Goal: Check status: Check status

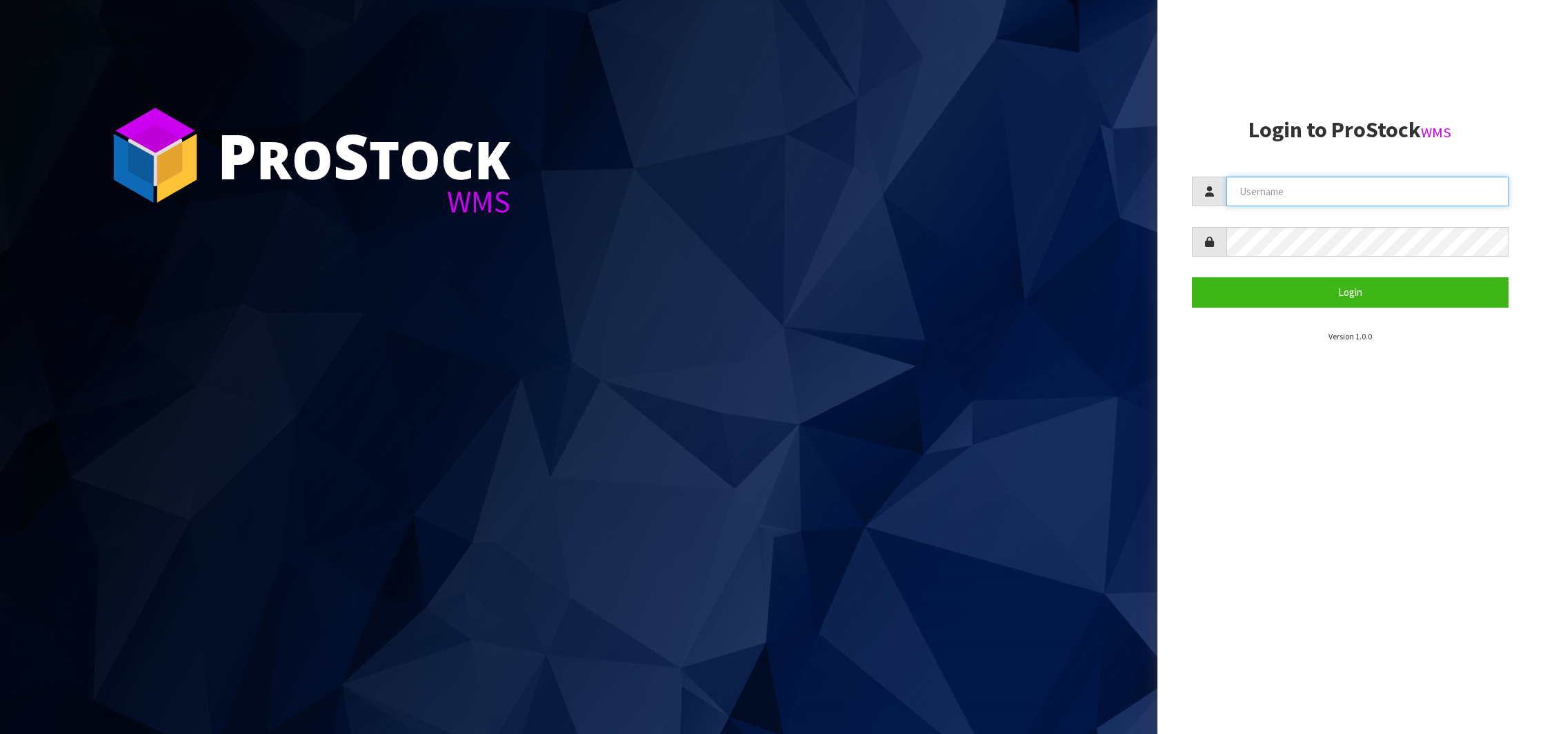
type input "NEROTAPWARE"
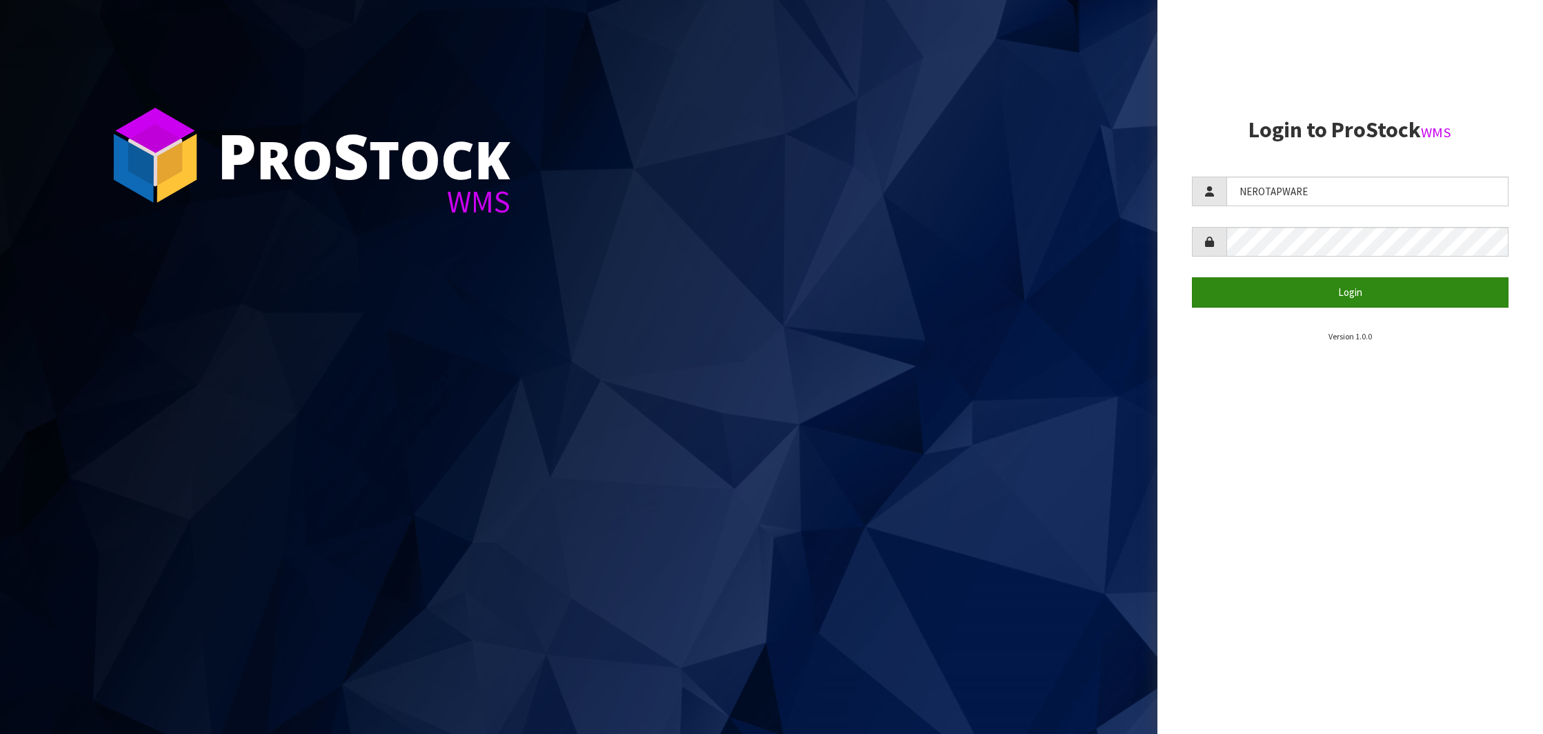
click at [1352, 294] on button "Login" at bounding box center [1350, 292] width 317 height 30
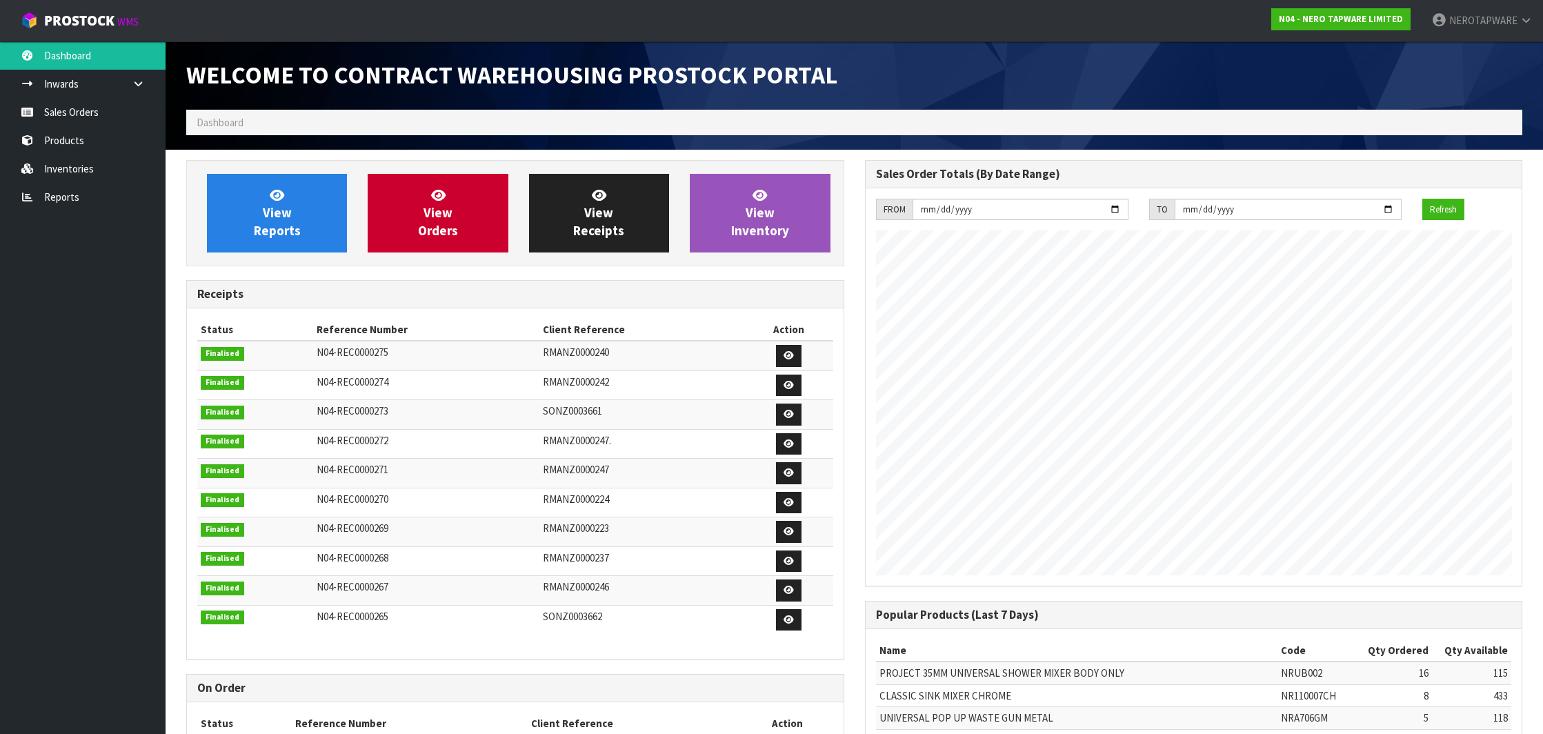
scroll to position [761, 678]
click at [70, 119] on link "Sales Orders" at bounding box center [83, 112] width 166 height 28
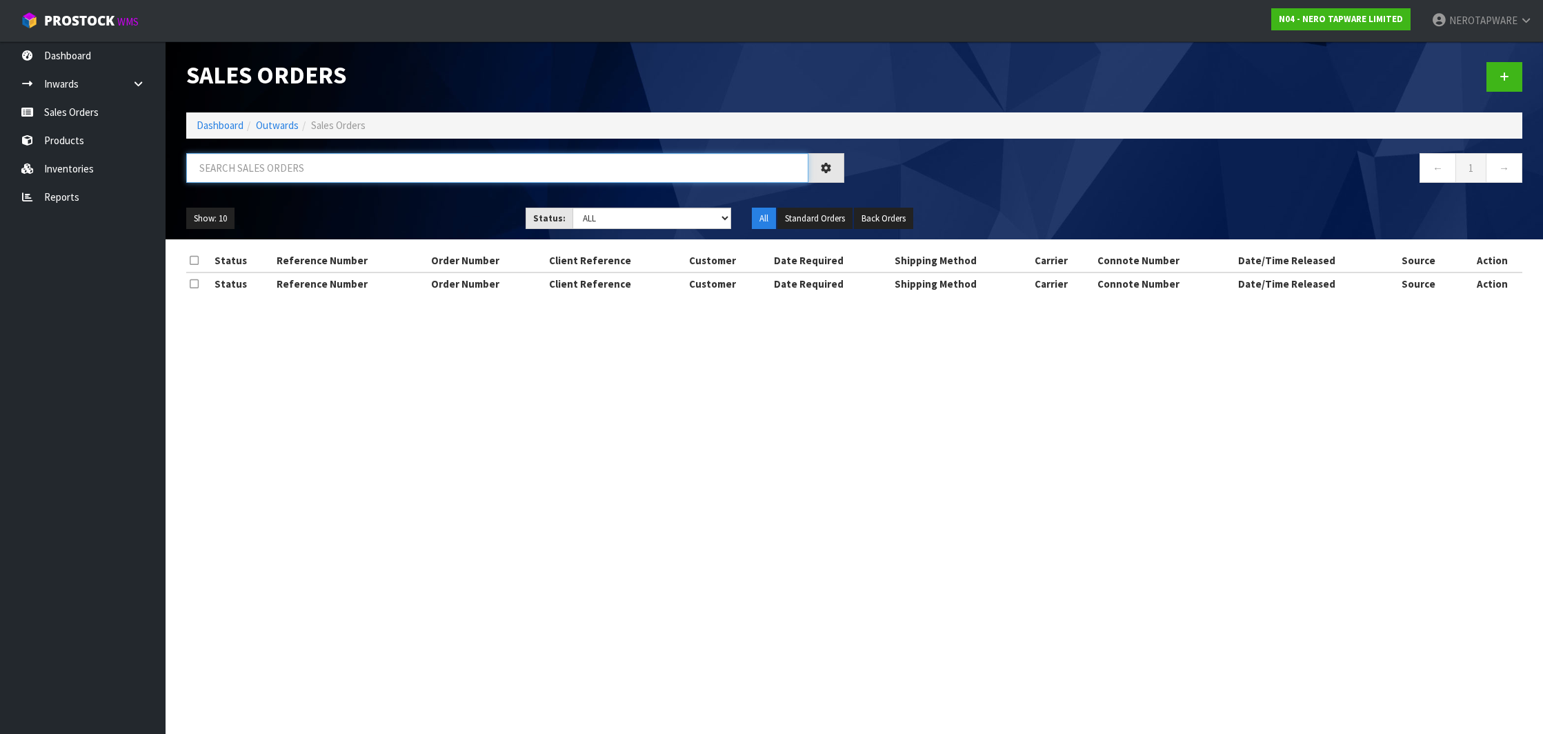
click at [351, 175] on input "text" at bounding box center [497, 168] width 622 height 30
paste input "SONZ0003835"
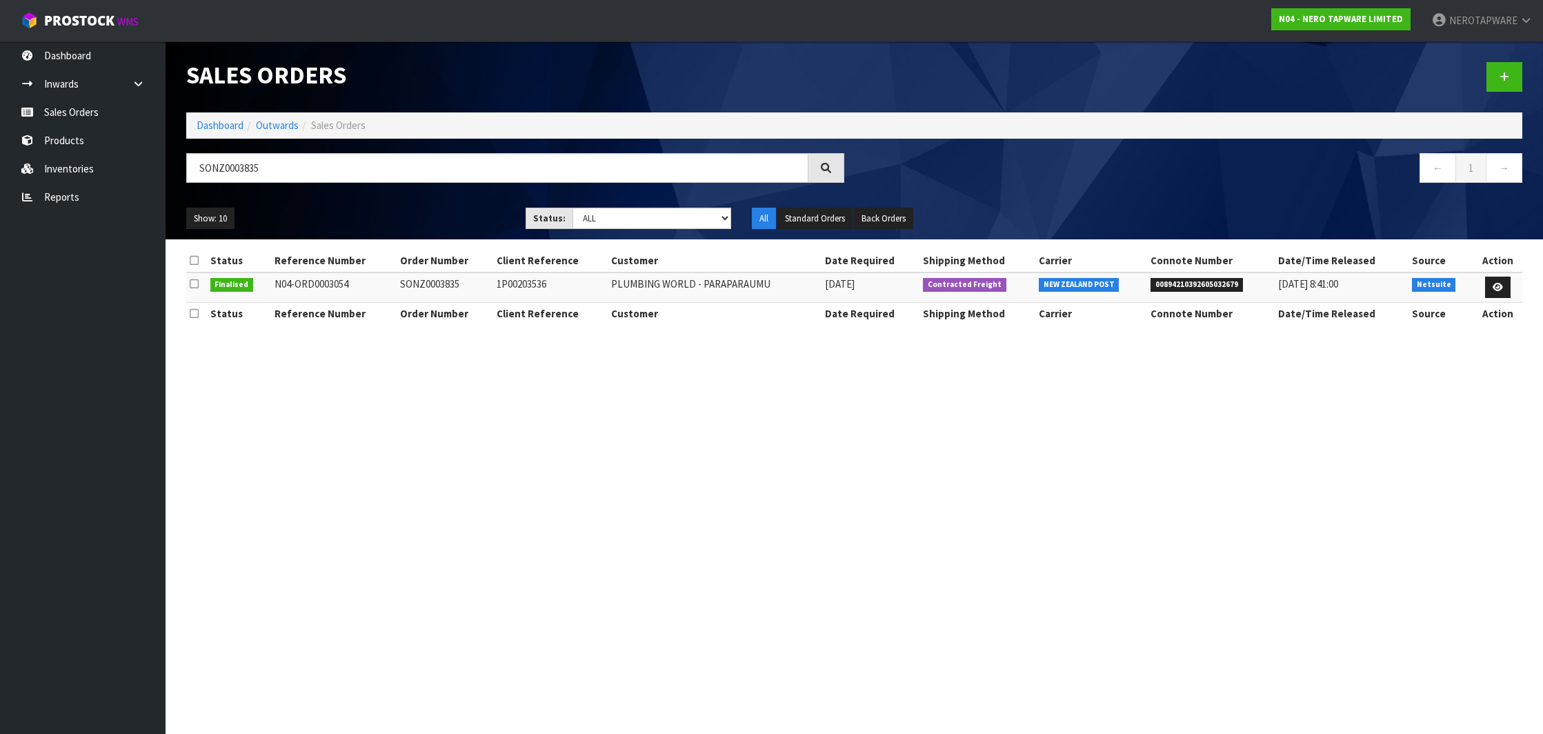
click at [1179, 279] on span "00894210392605032679" at bounding box center [1197, 285] width 92 height 14
copy span "00894210392605032679"
click at [534, 170] on input "SONZ0003835" at bounding box center [497, 168] width 622 height 30
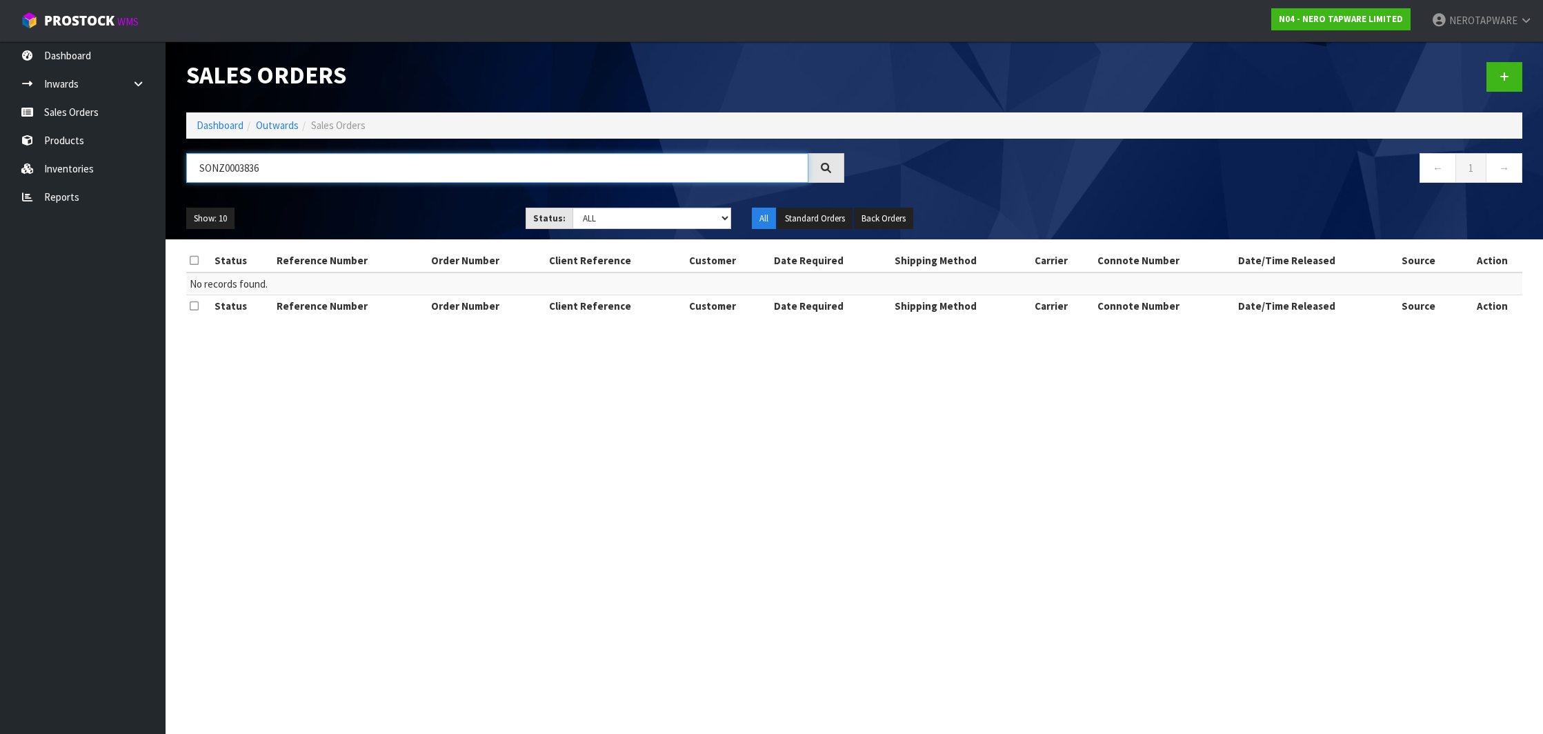
click at [557, 172] on input "SONZ0003836" at bounding box center [497, 168] width 622 height 30
type input "SONZ0003836"
click at [250, 169] on input "SONZ0003836" at bounding box center [497, 168] width 622 height 30
click at [83, 137] on link "Products" at bounding box center [83, 140] width 166 height 28
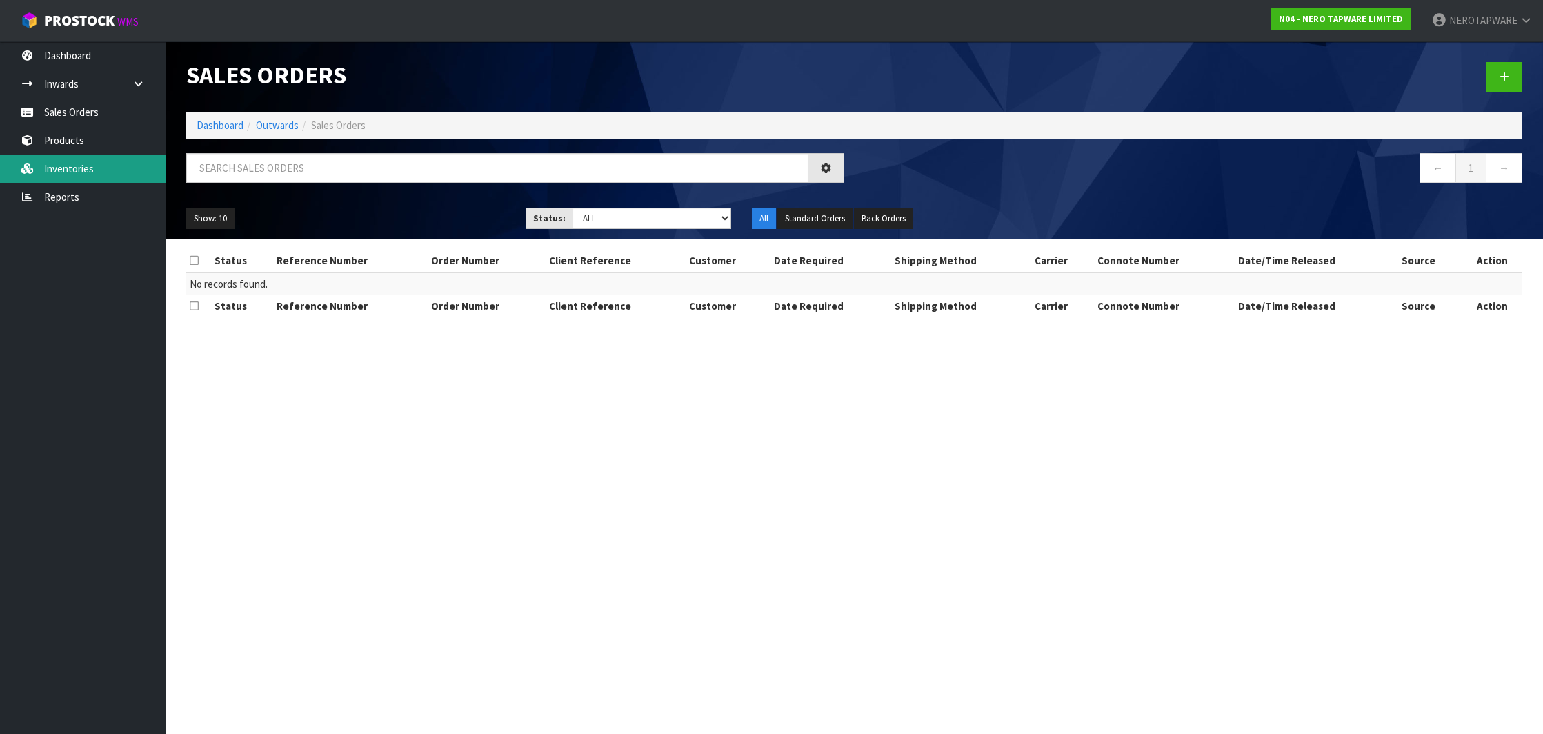
click at [88, 160] on body "Toggle navigation ProStock WMS N04 - NERO TAPWARE LIMITED NEROTAPWARE Logout Da…" at bounding box center [771, 367] width 1543 height 734
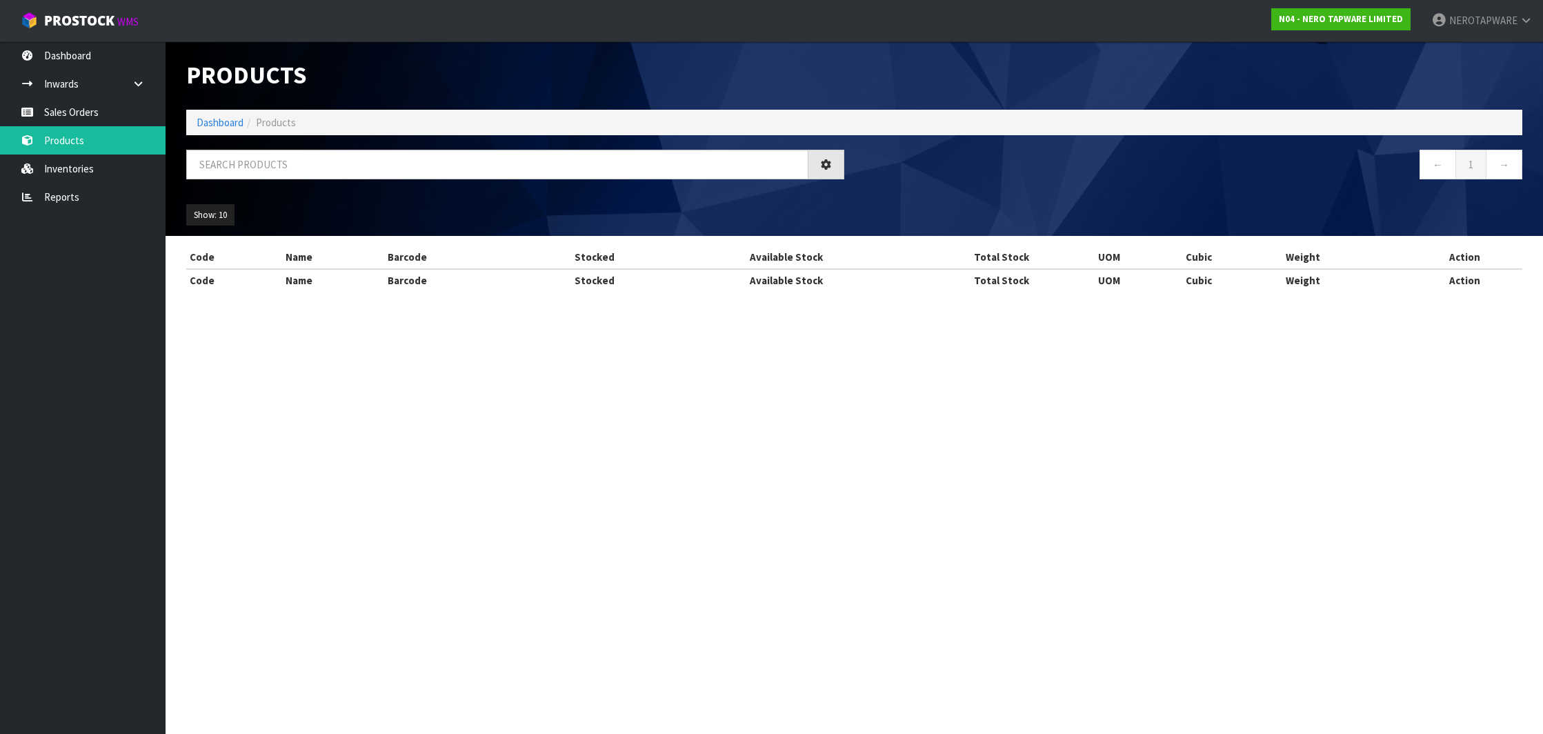
click at [86, 109] on div "Products Import Products Drop file here to import csv template Dashboard Produc…" at bounding box center [771, 158] width 1543 height 316
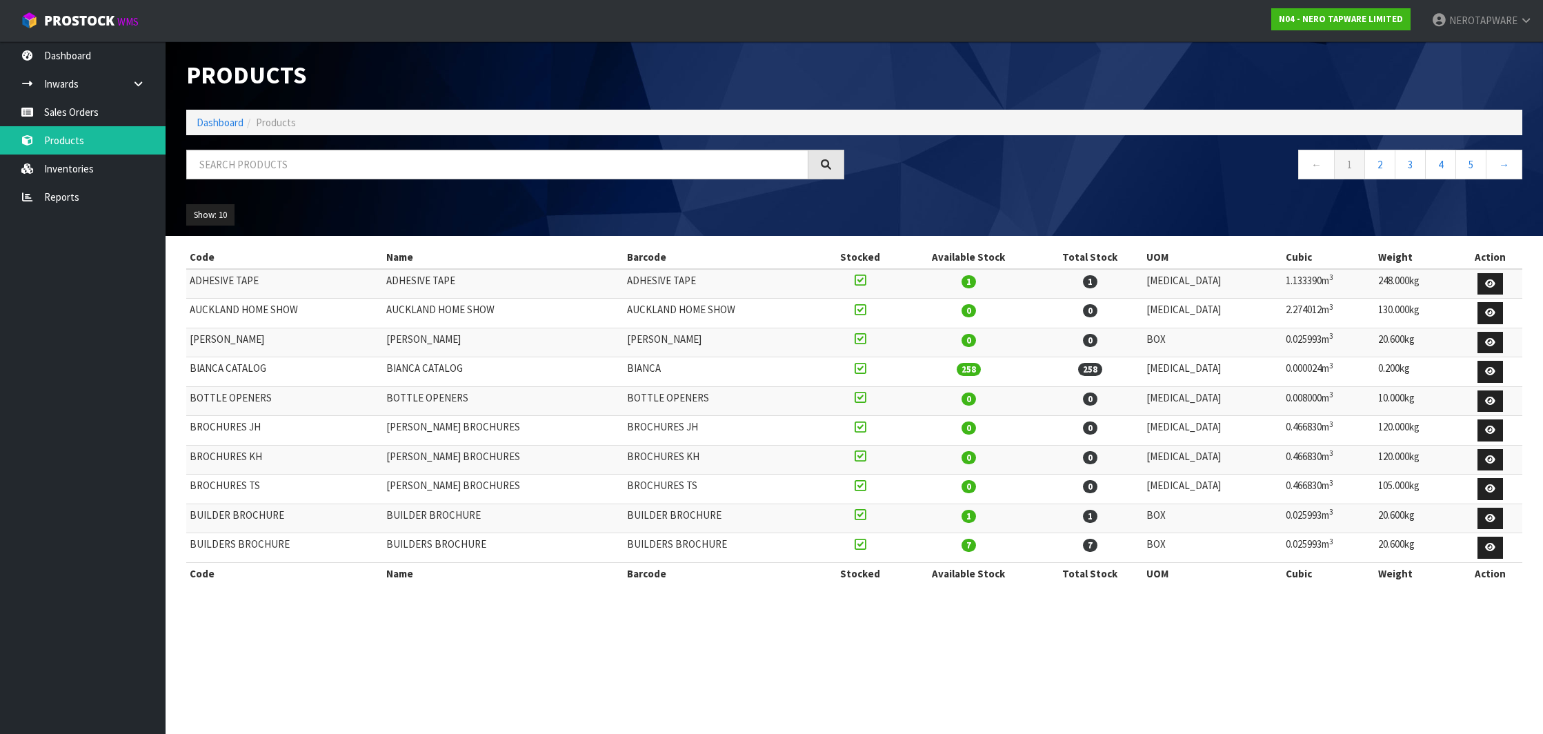
click at [86, 109] on link "Sales Orders" at bounding box center [83, 112] width 166 height 28
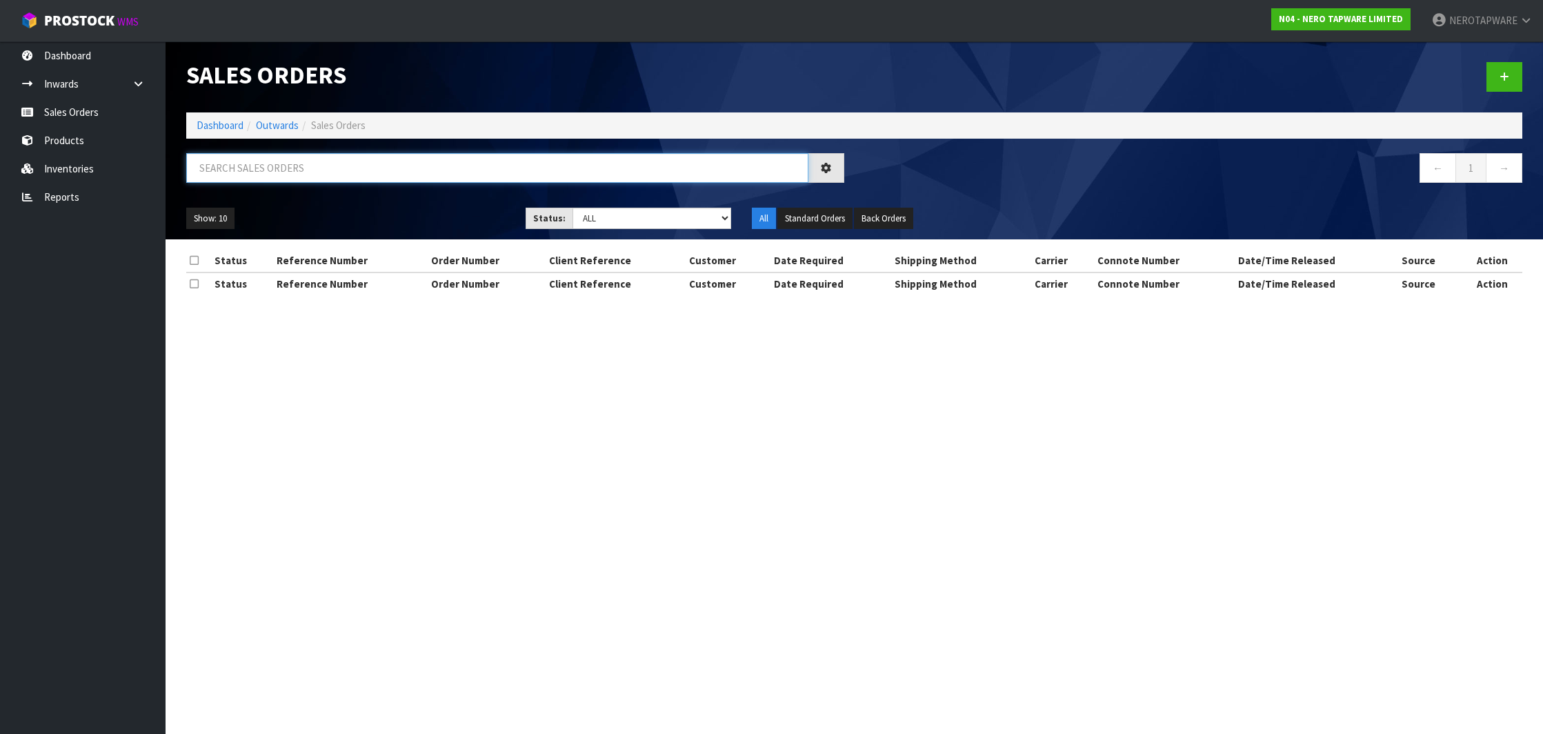
click at [227, 158] on input "text" at bounding box center [497, 168] width 622 height 30
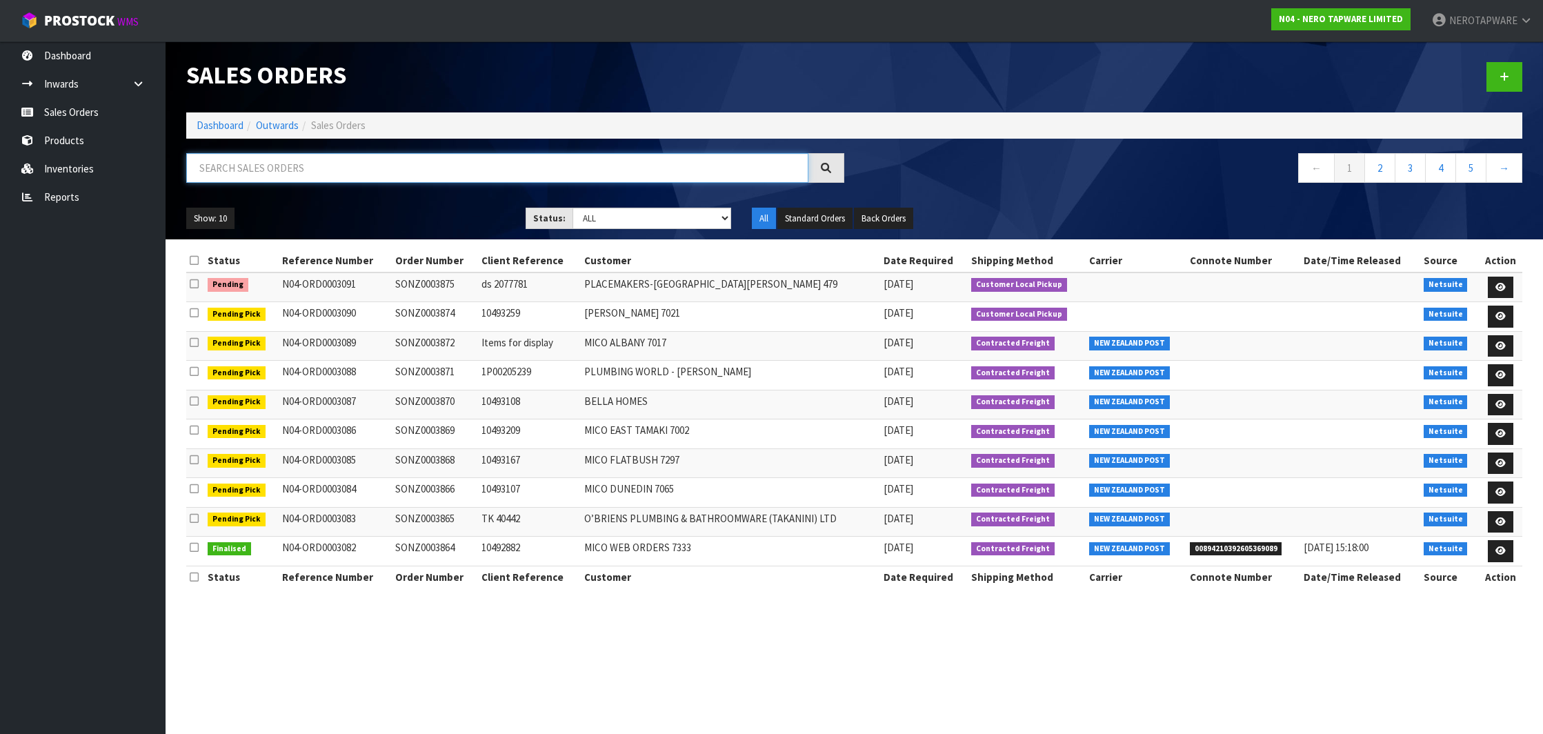
paste input "SONZ0003836"
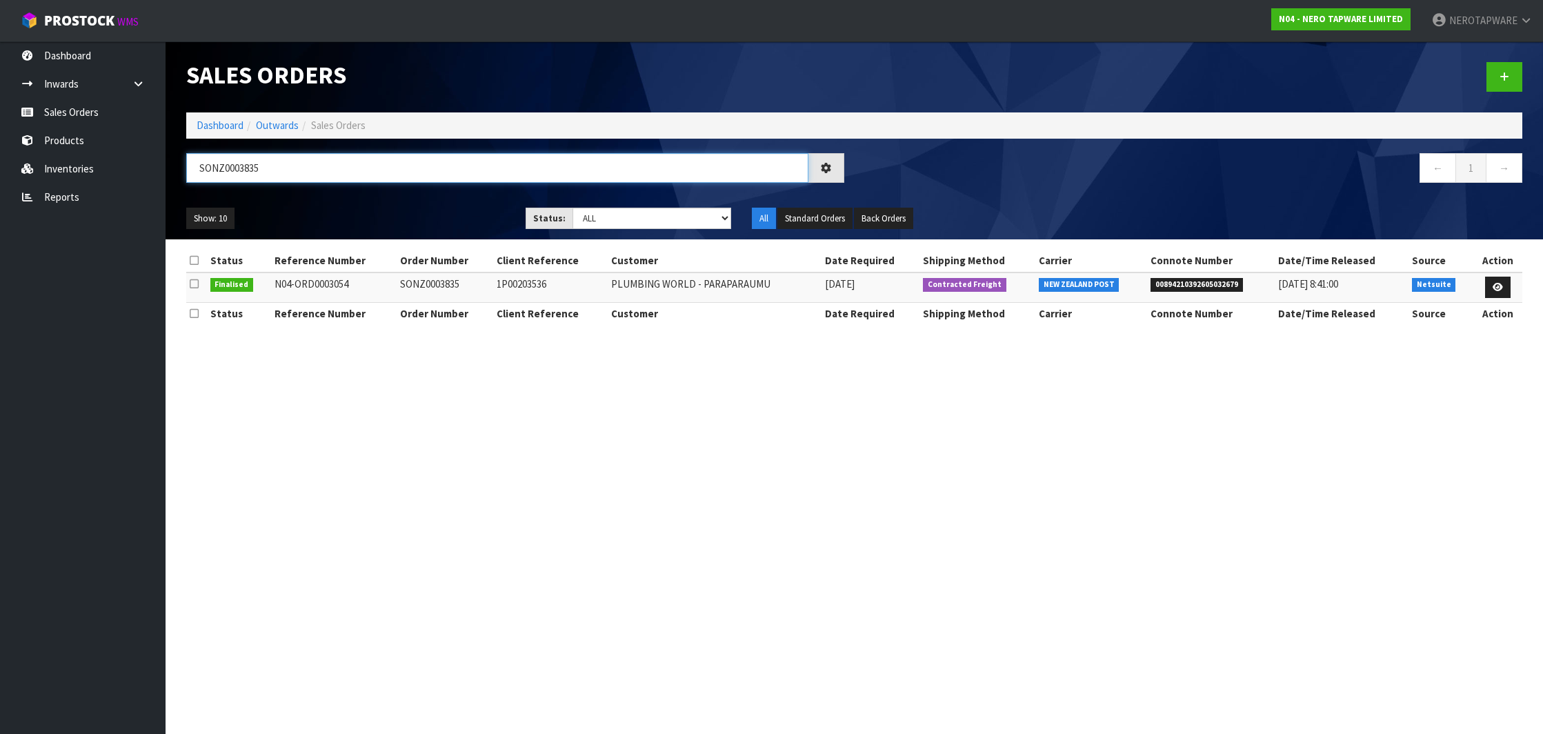
click at [295, 169] on input "SONZ0003835" at bounding box center [497, 168] width 622 height 30
click at [239, 163] on input "SONZ0003835" at bounding box center [497, 168] width 622 height 30
click at [240, 163] on input "SONZ0003835" at bounding box center [497, 168] width 622 height 30
type input "SONZ0003835"
click at [1499, 287] on icon at bounding box center [1498, 287] width 10 height 9
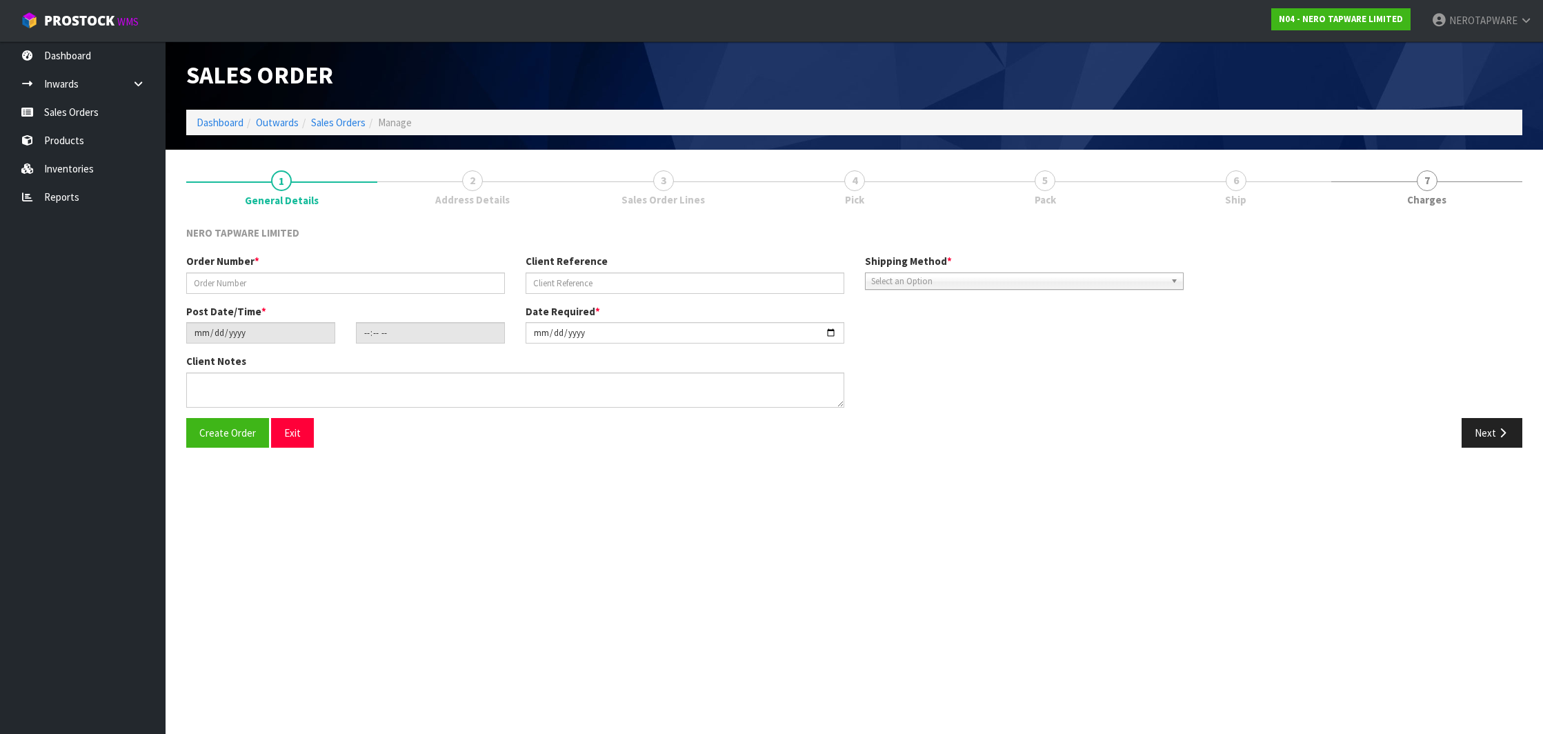
type input "SONZ0003835"
type input "1P00203536"
type input "[DATE]"
type input "15:00:07.000"
type input "[DATE]"
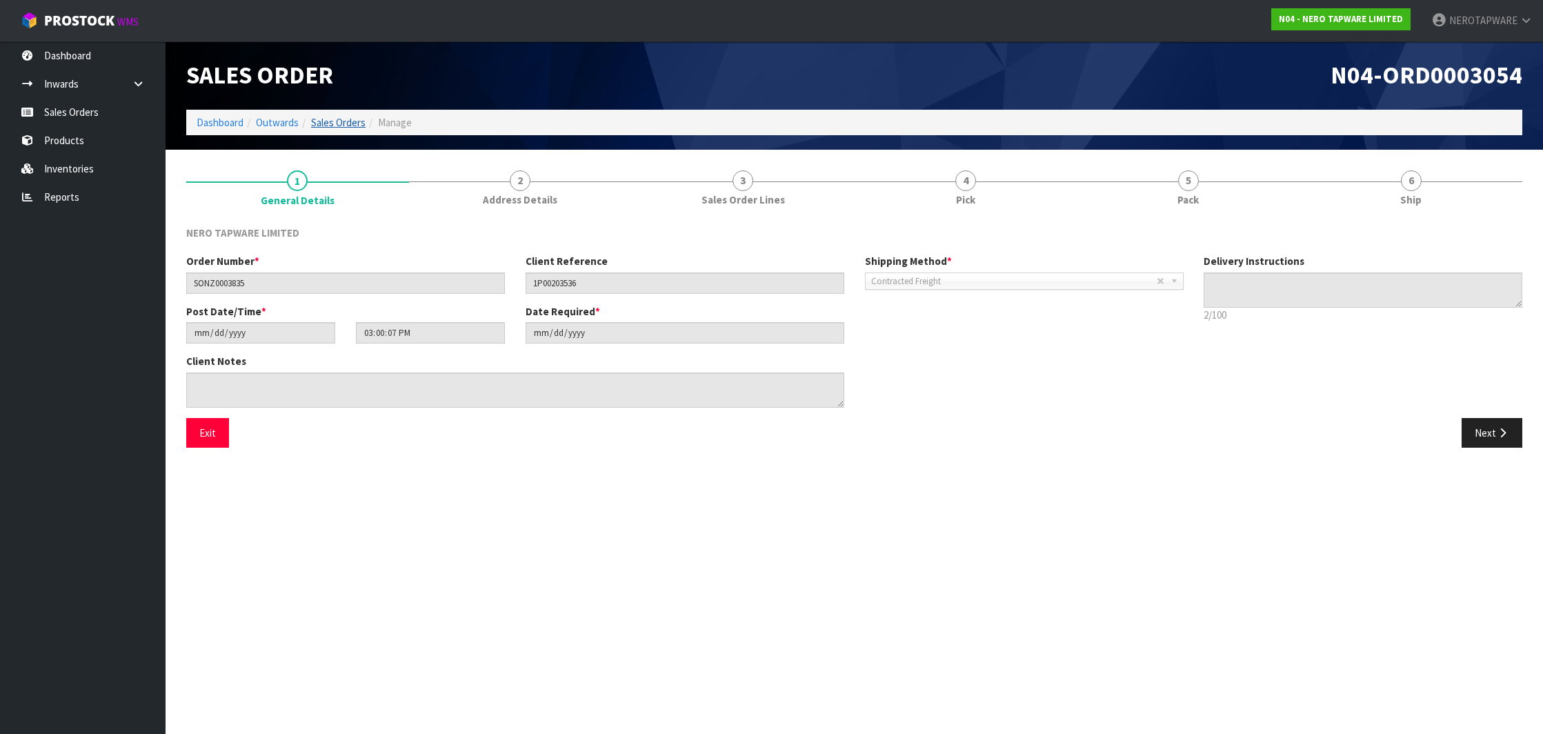
click at [346, 126] on link "Sales Orders" at bounding box center [338, 122] width 55 height 13
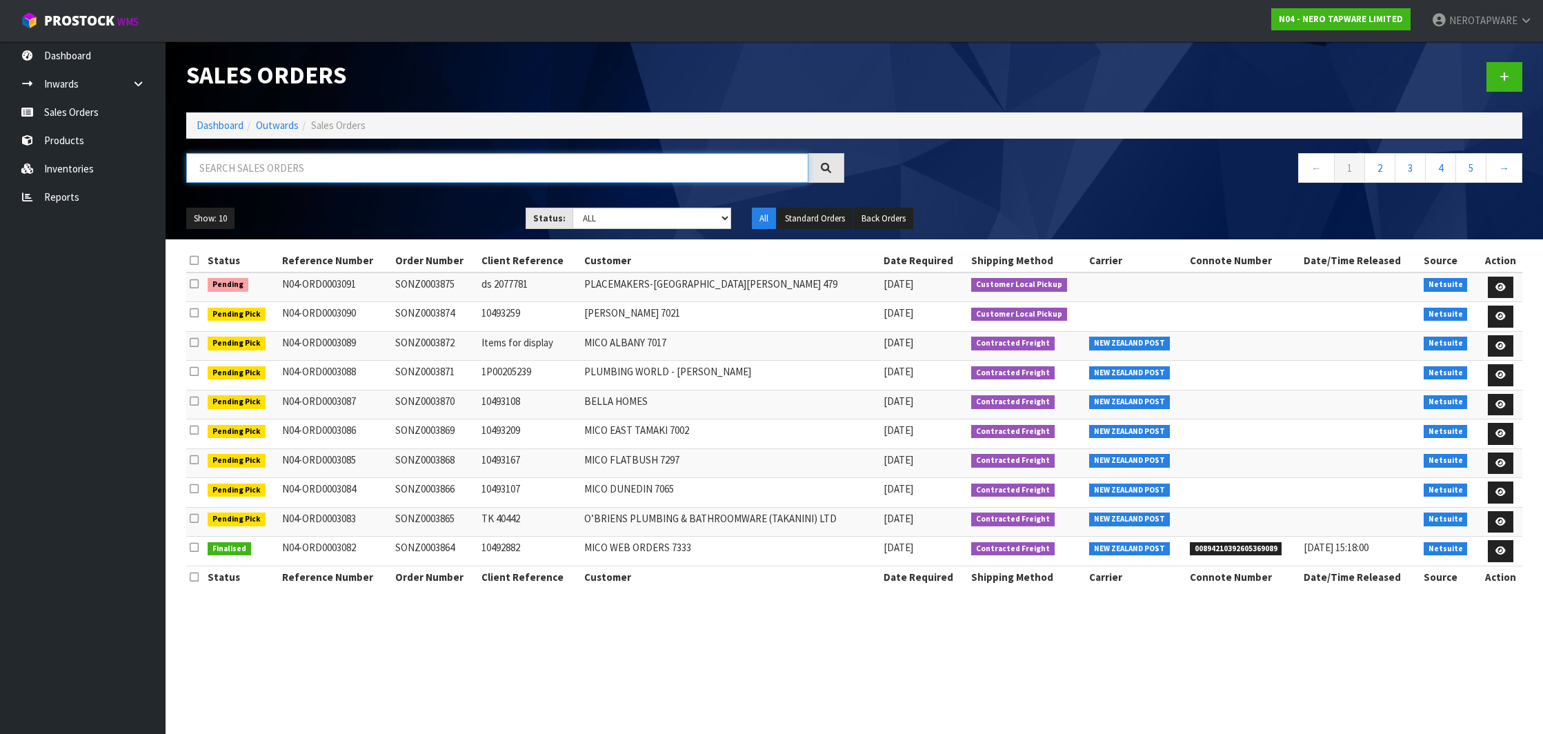
click at [324, 175] on input "text" at bounding box center [497, 168] width 622 height 30
paste input "SONZ0003835"
type input "SONZ0003835"
